Goal: Task Accomplishment & Management: Manage account settings

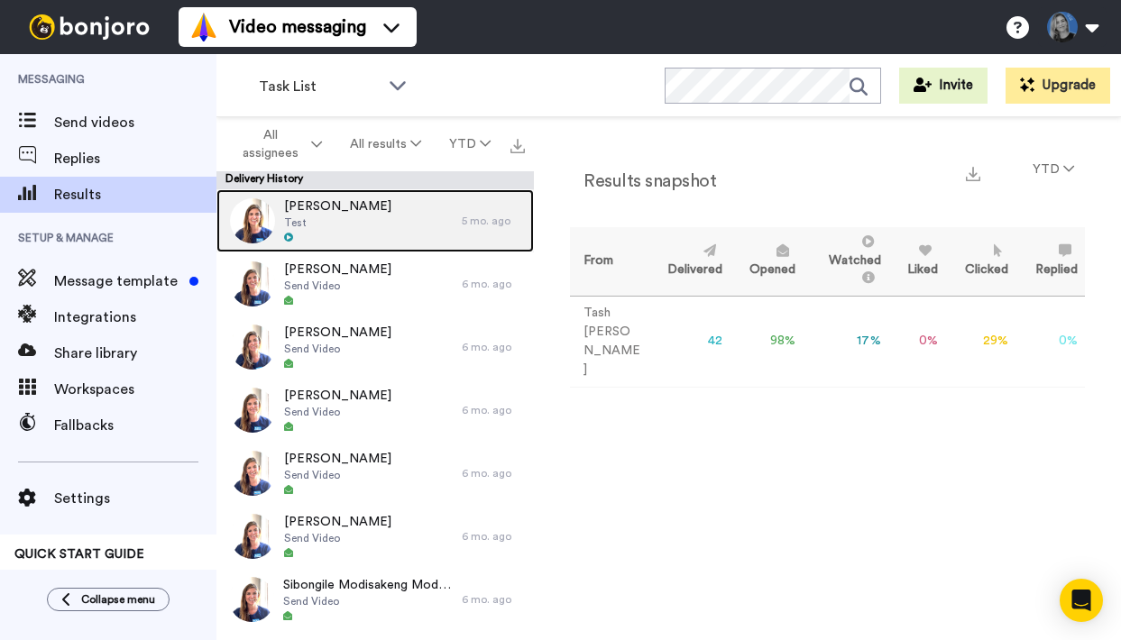
click at [380, 234] on div "Meg Test" at bounding box center [338, 220] width 245 height 63
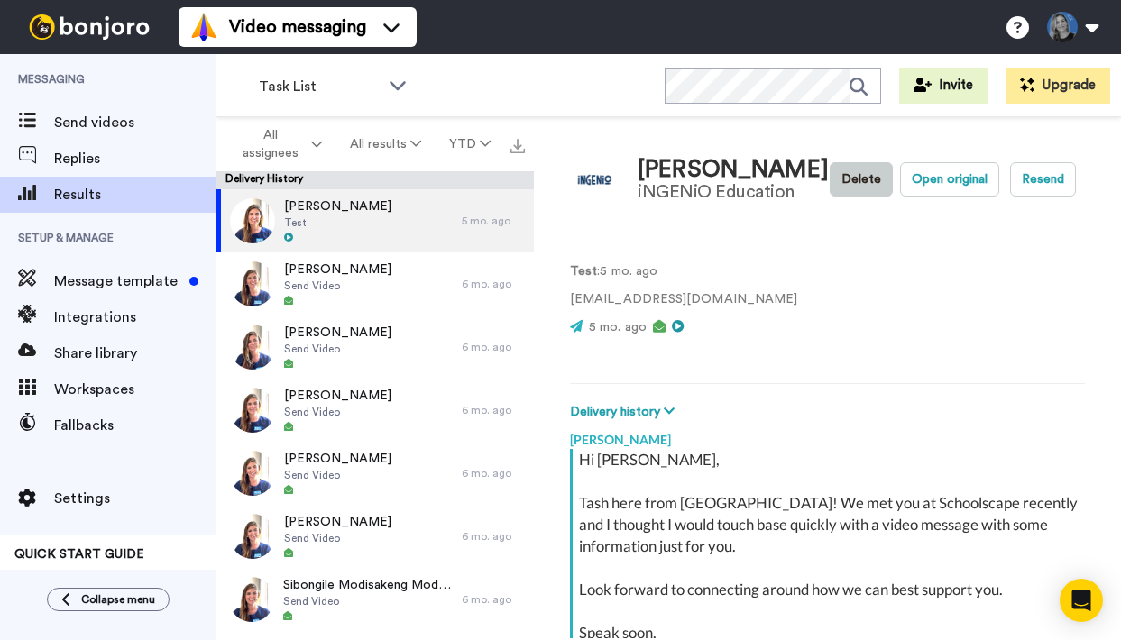
click at [863, 182] on button "Delete" at bounding box center [861, 179] width 63 height 34
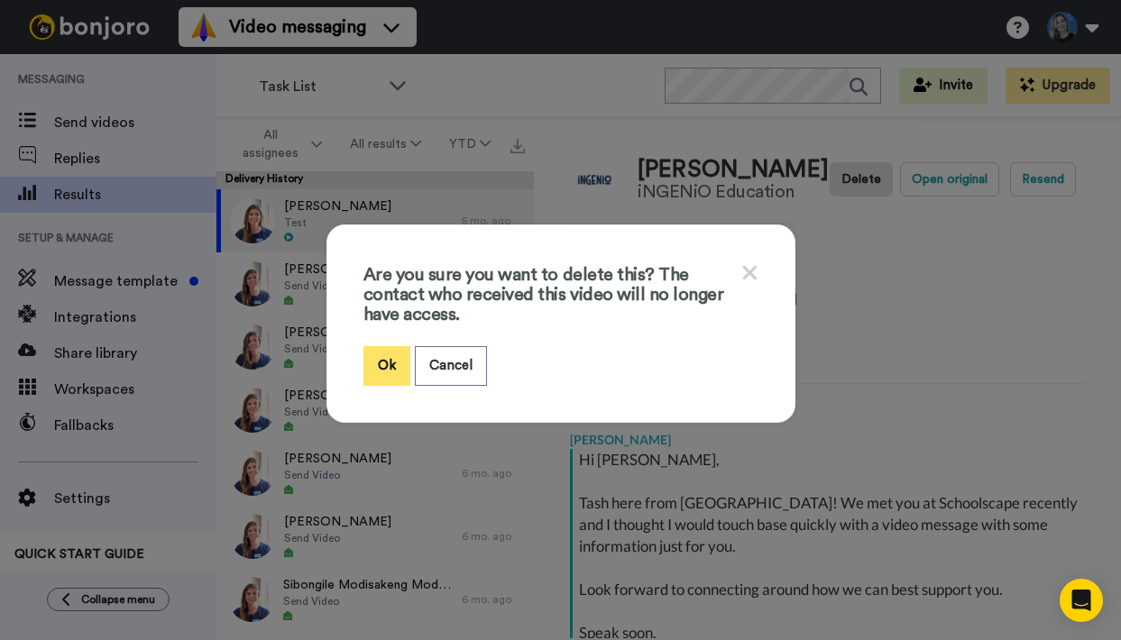
click at [380, 364] on button "Ok" at bounding box center [386, 365] width 47 height 39
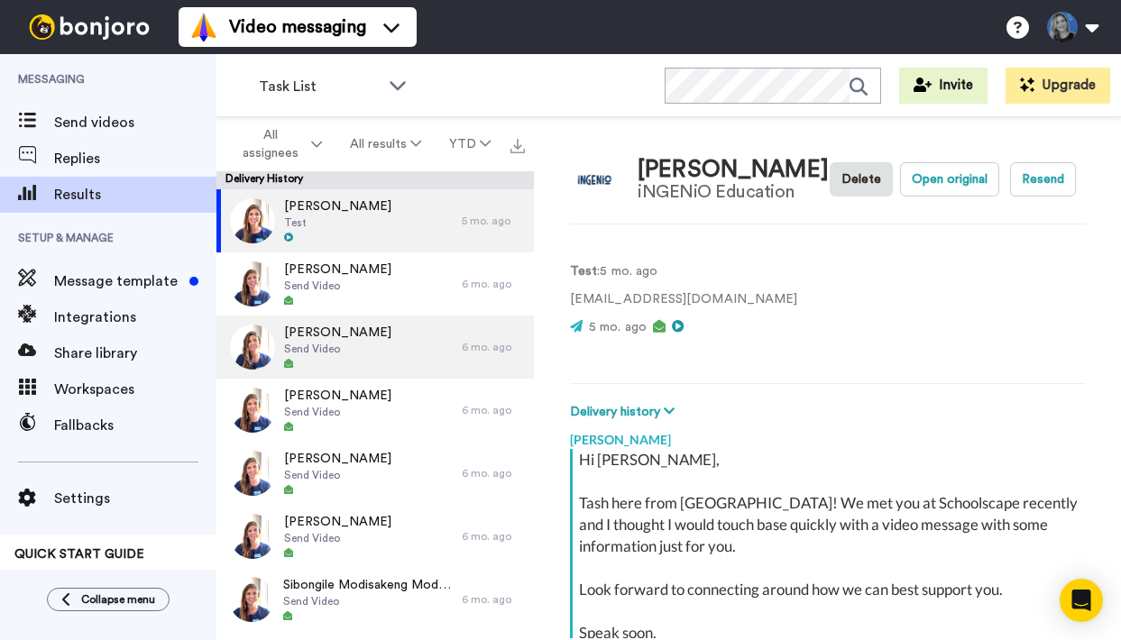
type textarea "x"
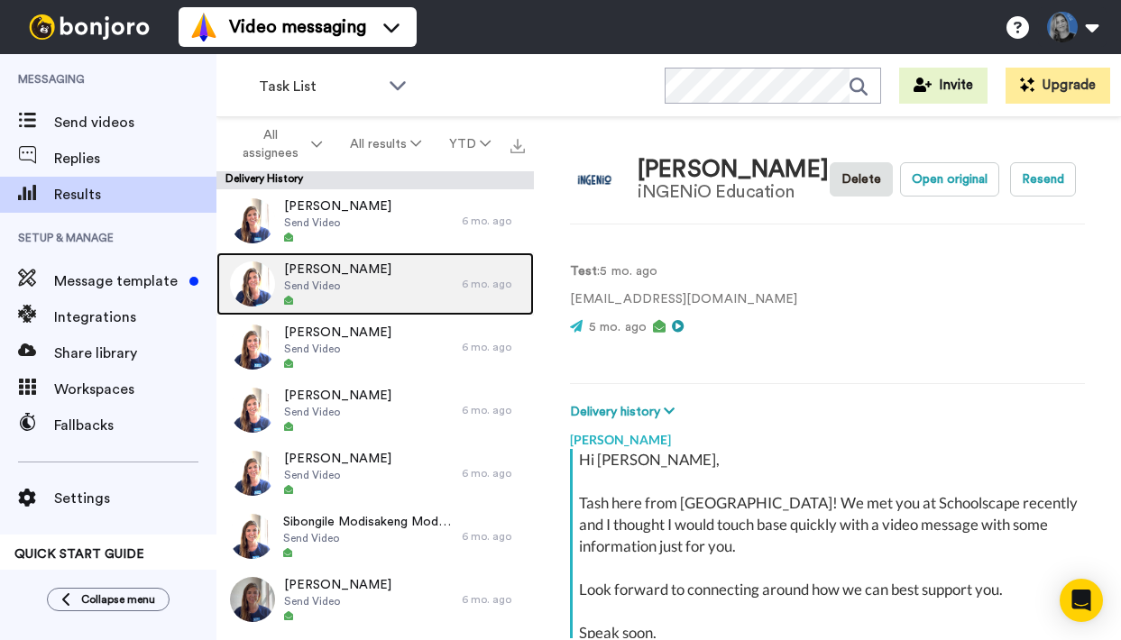
click at [403, 273] on div "Taryn Tewson Send Video" at bounding box center [338, 283] width 245 height 63
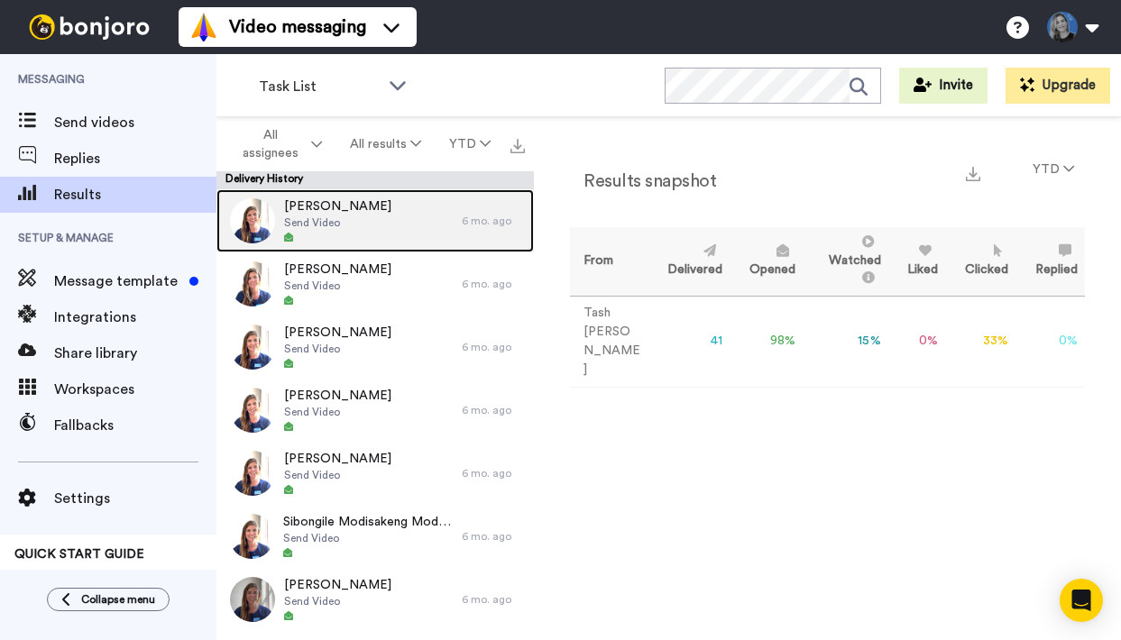
click at [341, 228] on span "Send Video" at bounding box center [337, 222] width 107 height 14
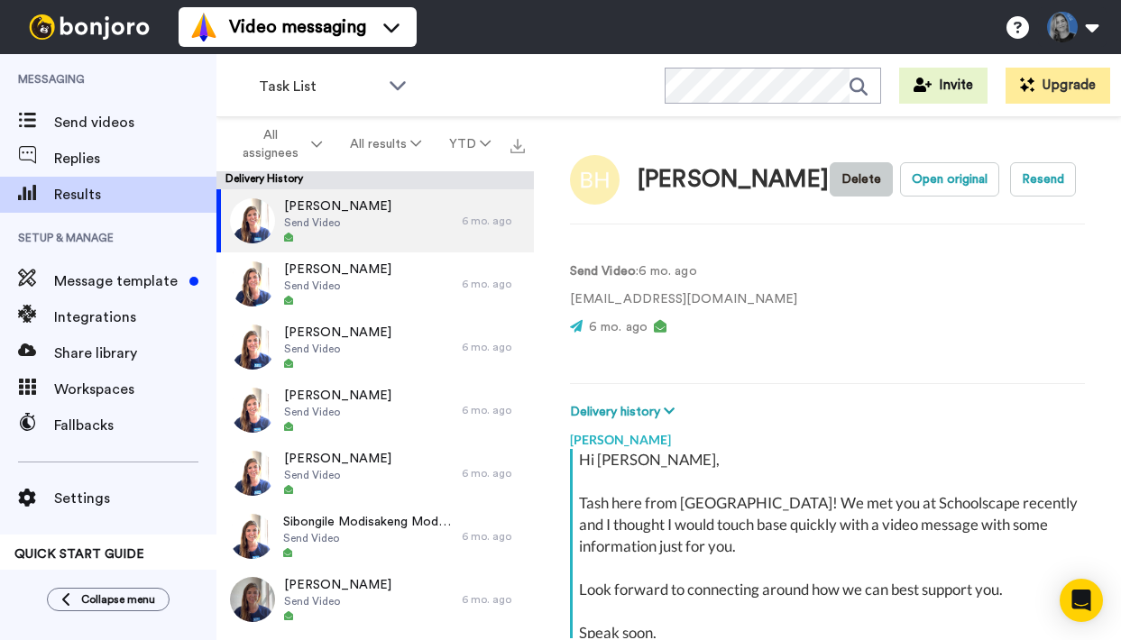
click at [851, 166] on button "Delete" at bounding box center [861, 179] width 63 height 34
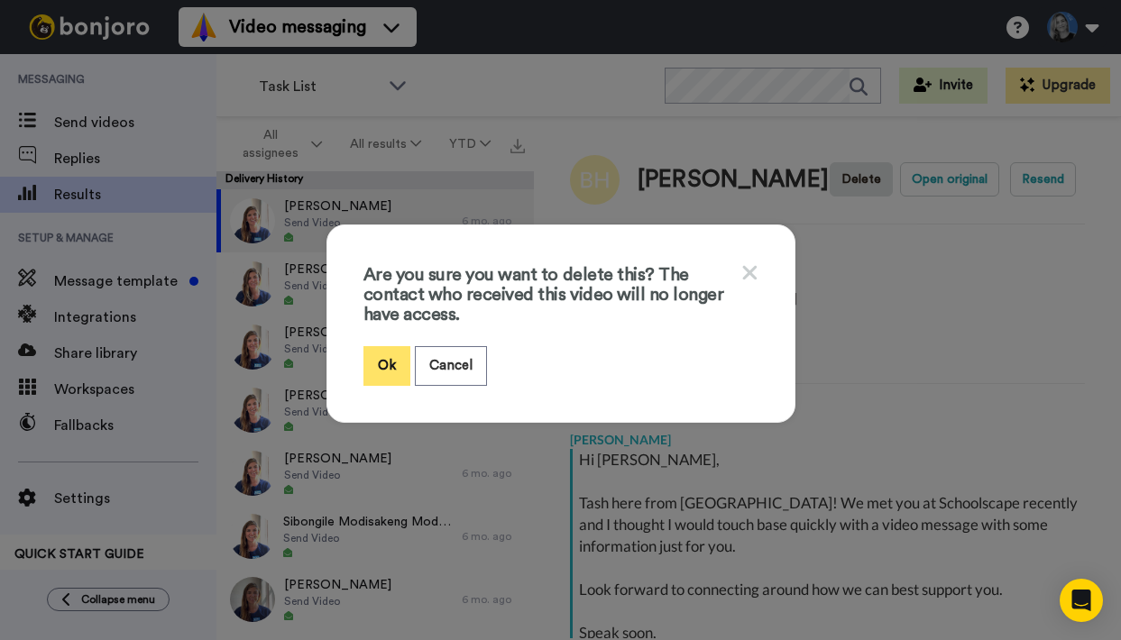
click at [372, 366] on button "Ok" at bounding box center [386, 365] width 47 height 39
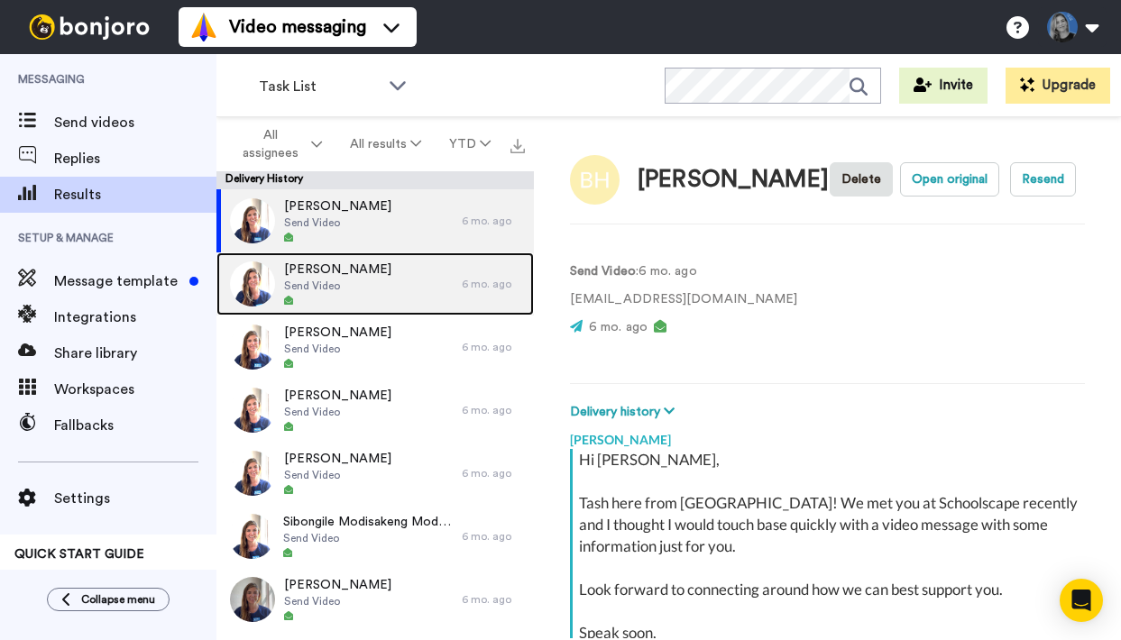
click at [364, 266] on div "[PERSON_NAME] Send Video" at bounding box center [338, 283] width 245 height 63
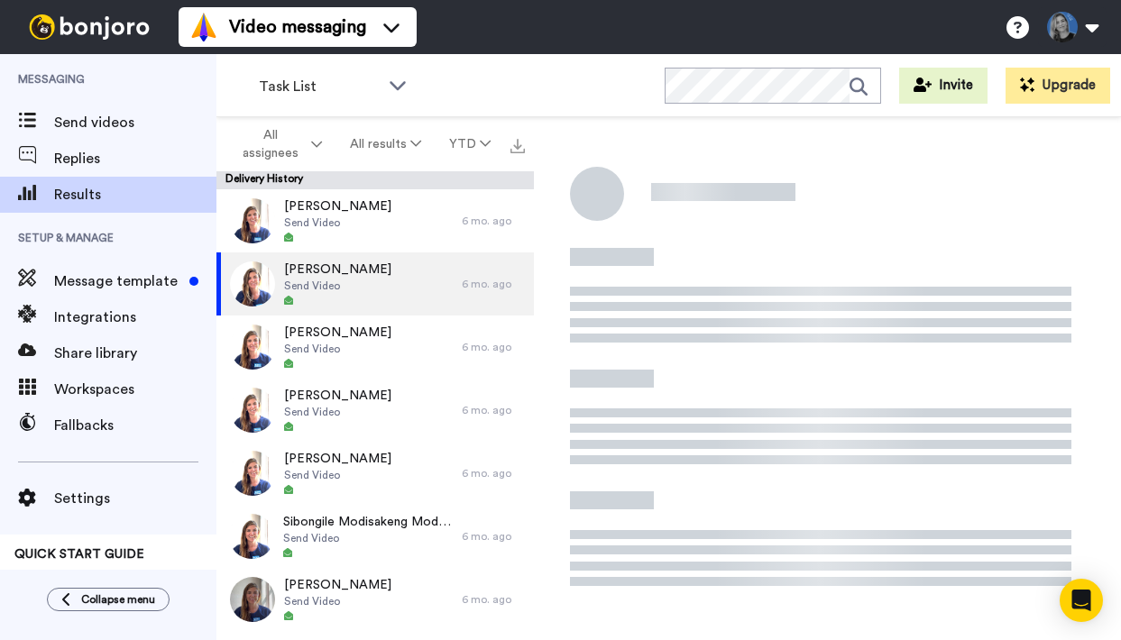
type textarea "x"
